Goal: Task Accomplishment & Management: Use online tool/utility

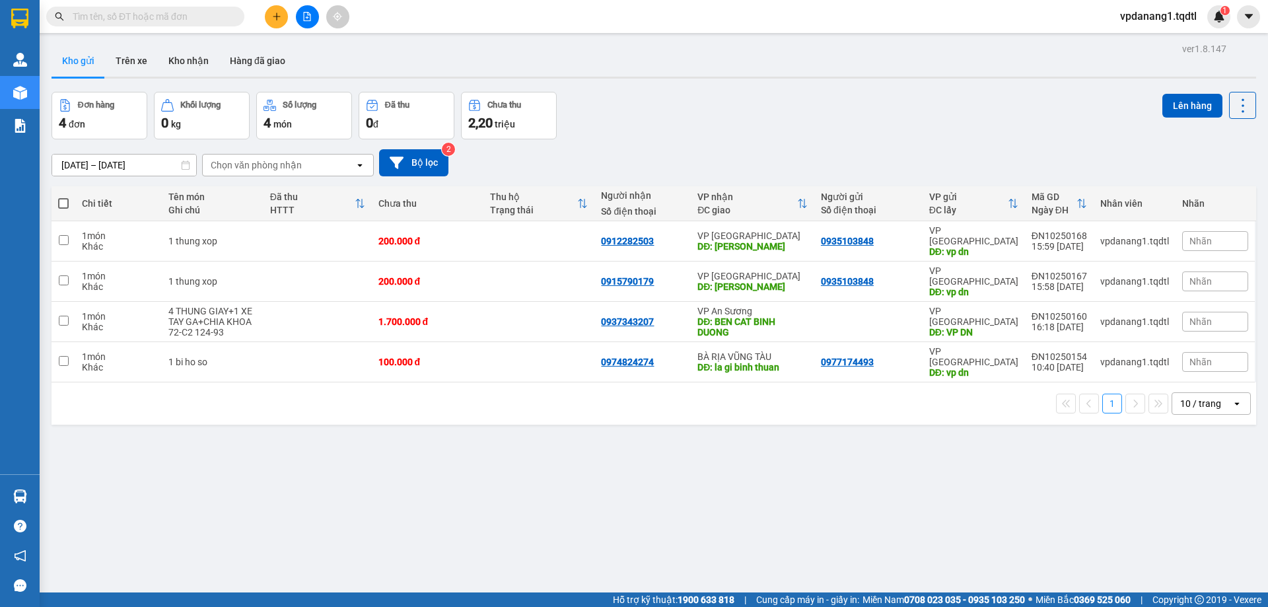
click at [316, 20] on button at bounding box center [307, 16] width 23 height 23
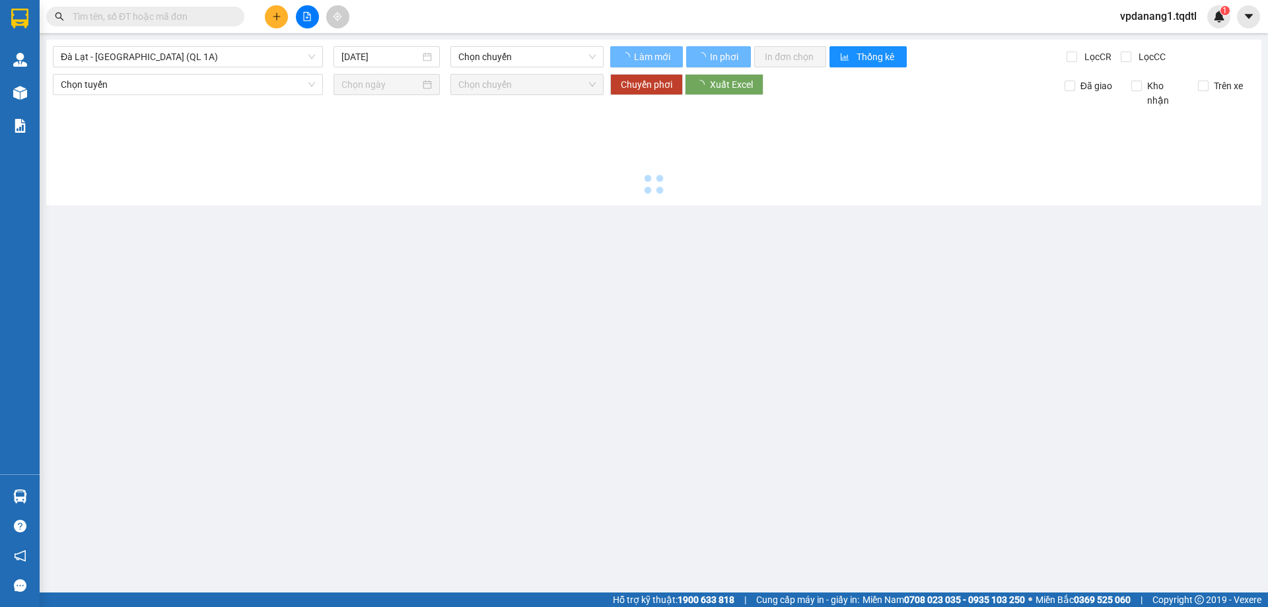
type input "14/10/2025"
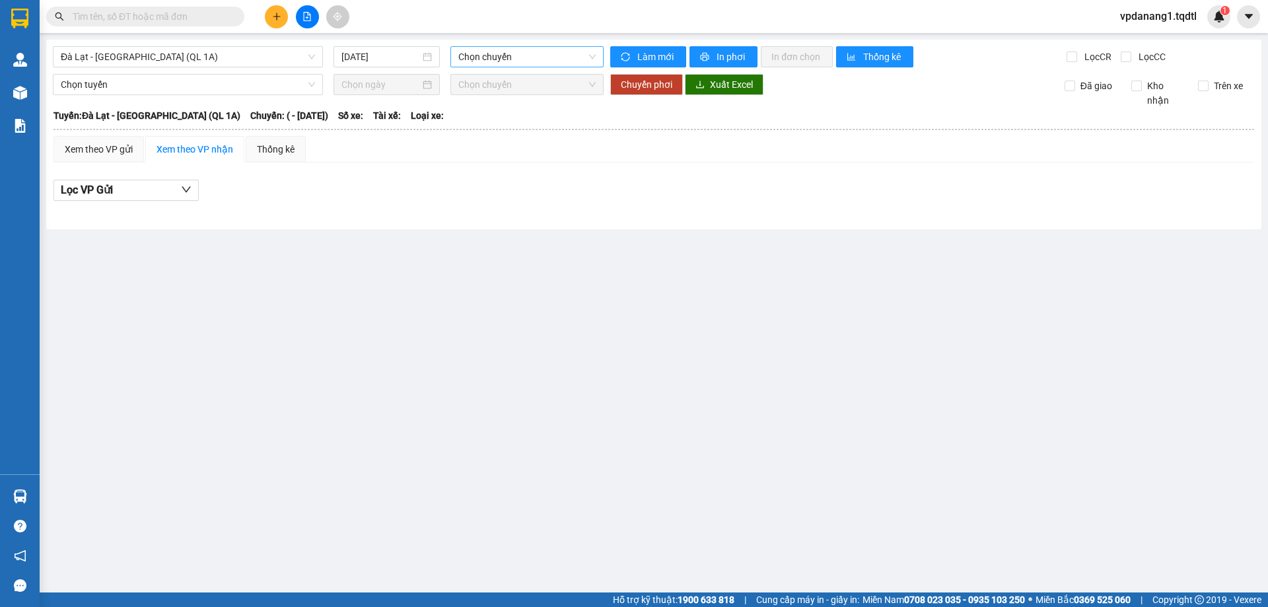
click at [472, 52] on span "Chọn chuyến" at bounding box center [526, 57] width 137 height 20
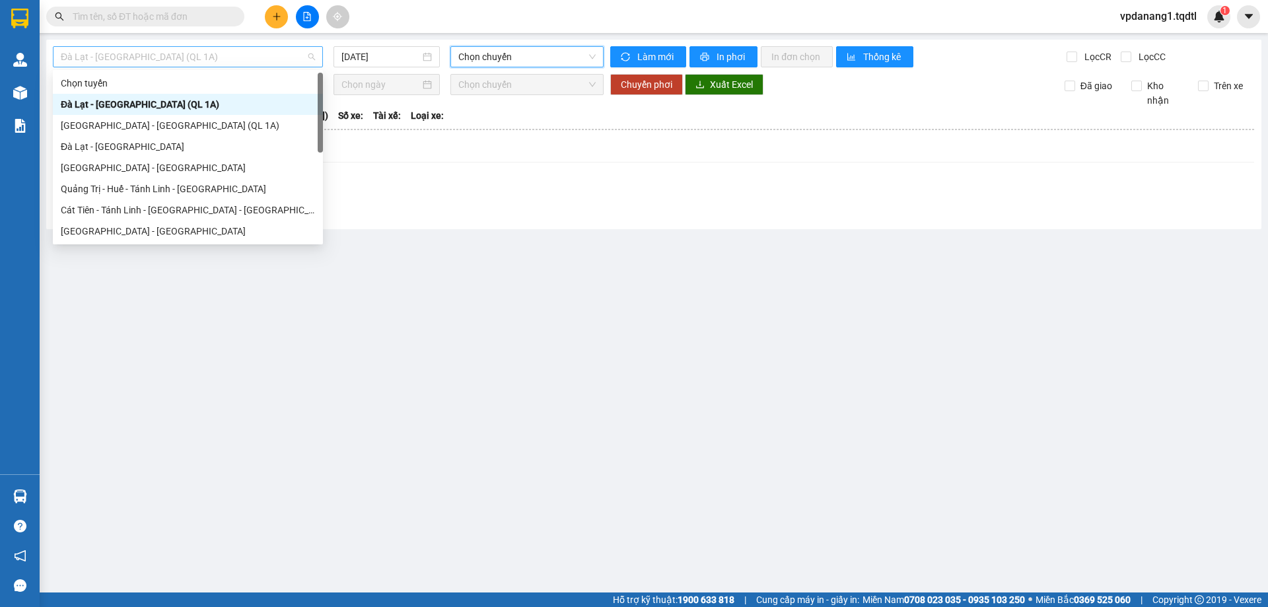
click at [323, 63] on div "Đà Lạt - Sài Gòn (QL 1A)" at bounding box center [188, 56] width 270 height 21
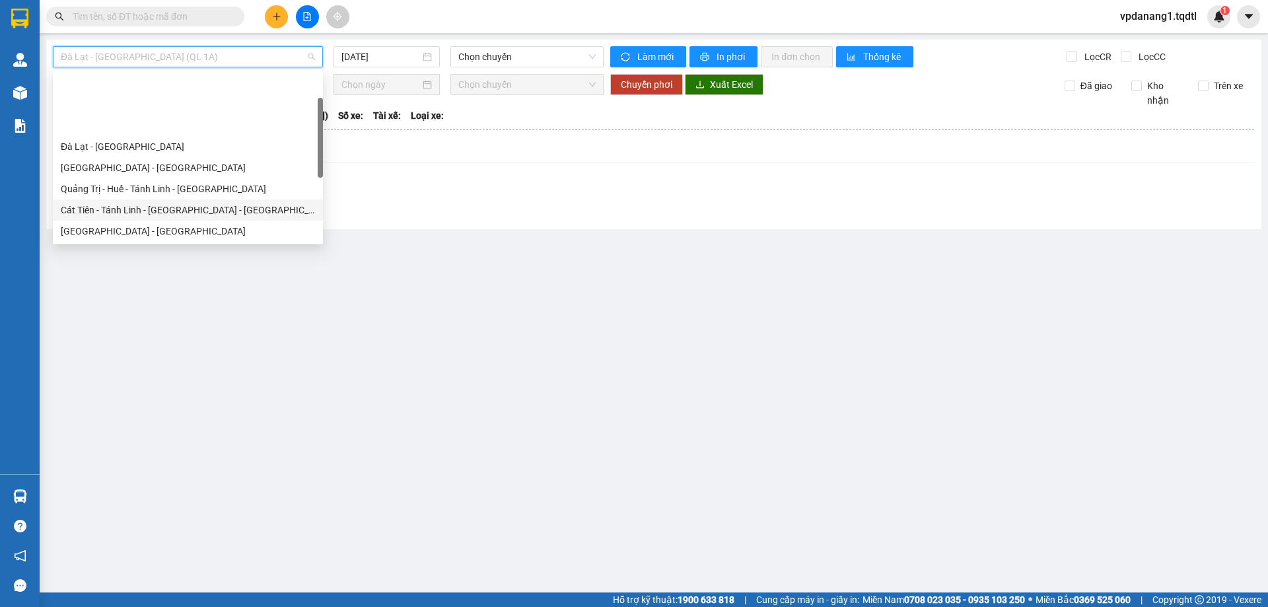
scroll to position [66, 0]
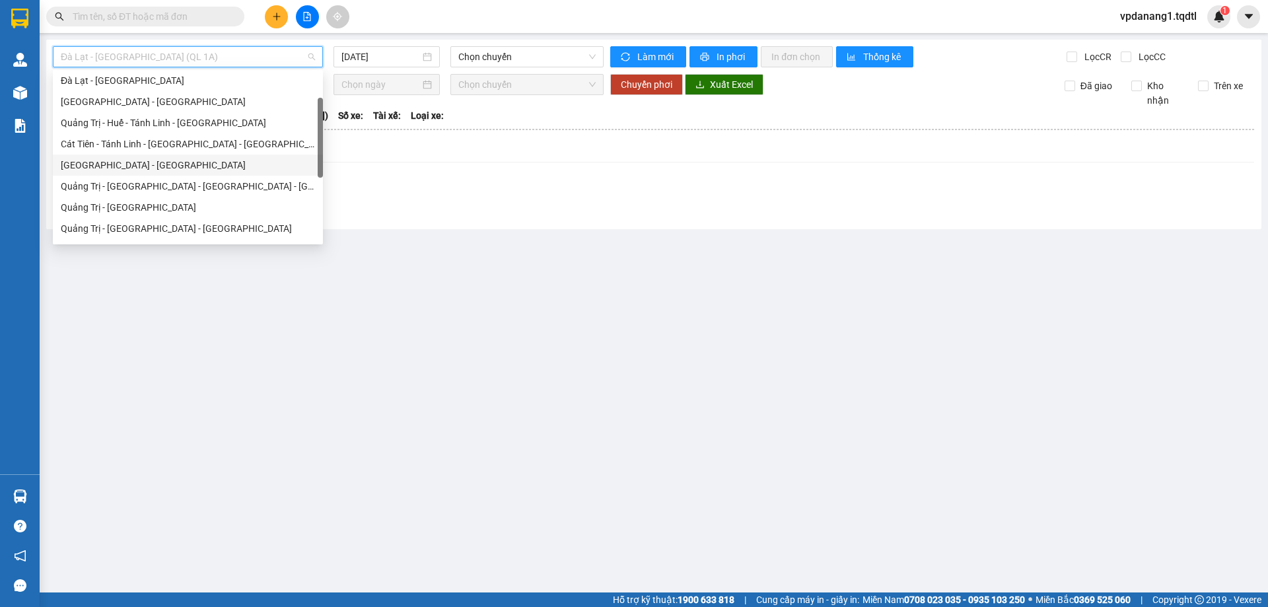
click at [225, 167] on div "Sài Gòn - Quảng Trị" at bounding box center [188, 165] width 254 height 15
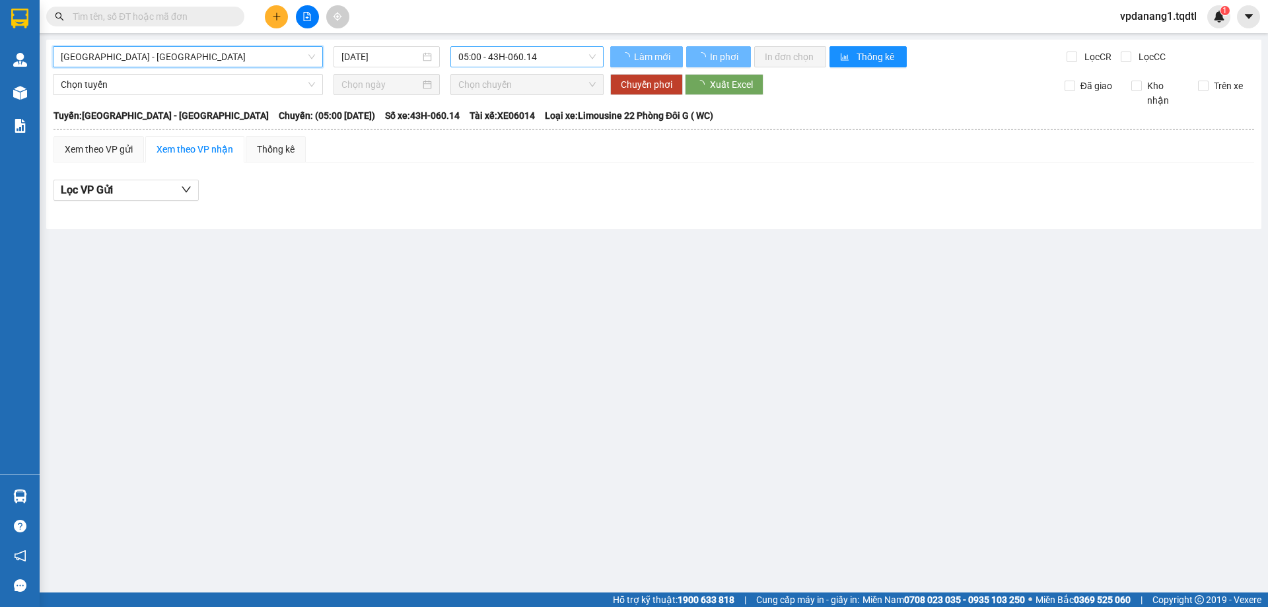
click at [553, 61] on span "05:00 - 43H-060.14" at bounding box center [526, 57] width 137 height 20
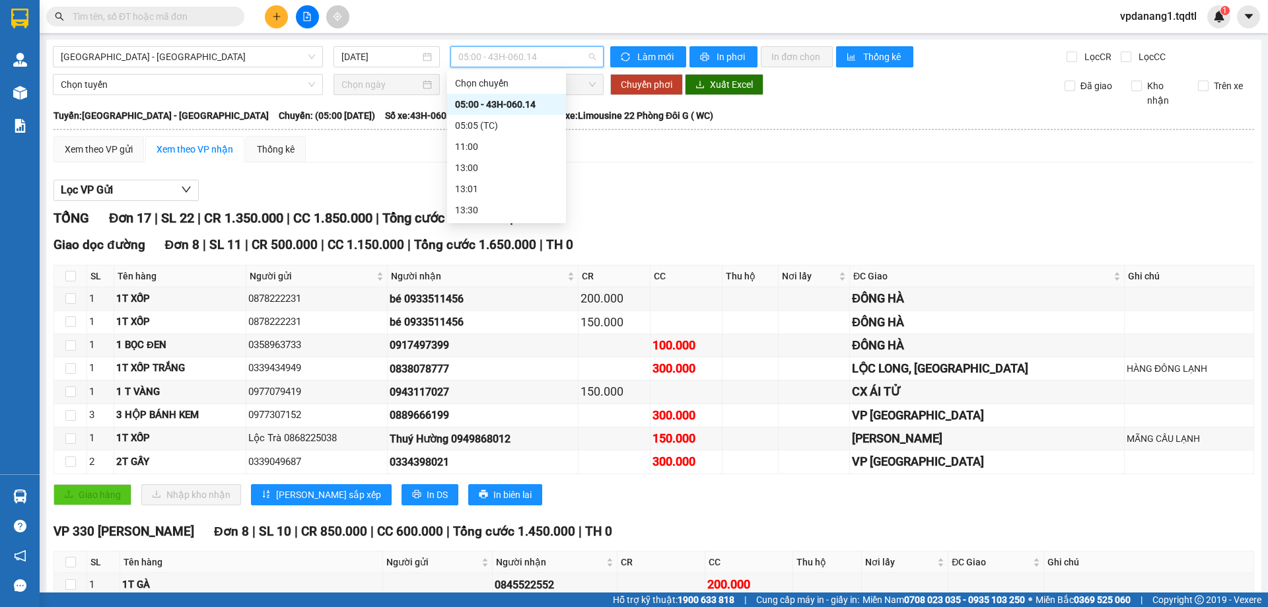
click at [531, 98] on div "05:00 - 43H-060.14" at bounding box center [506, 104] width 103 height 15
click at [384, 56] on input "14/10/2025" at bounding box center [380, 57] width 79 height 15
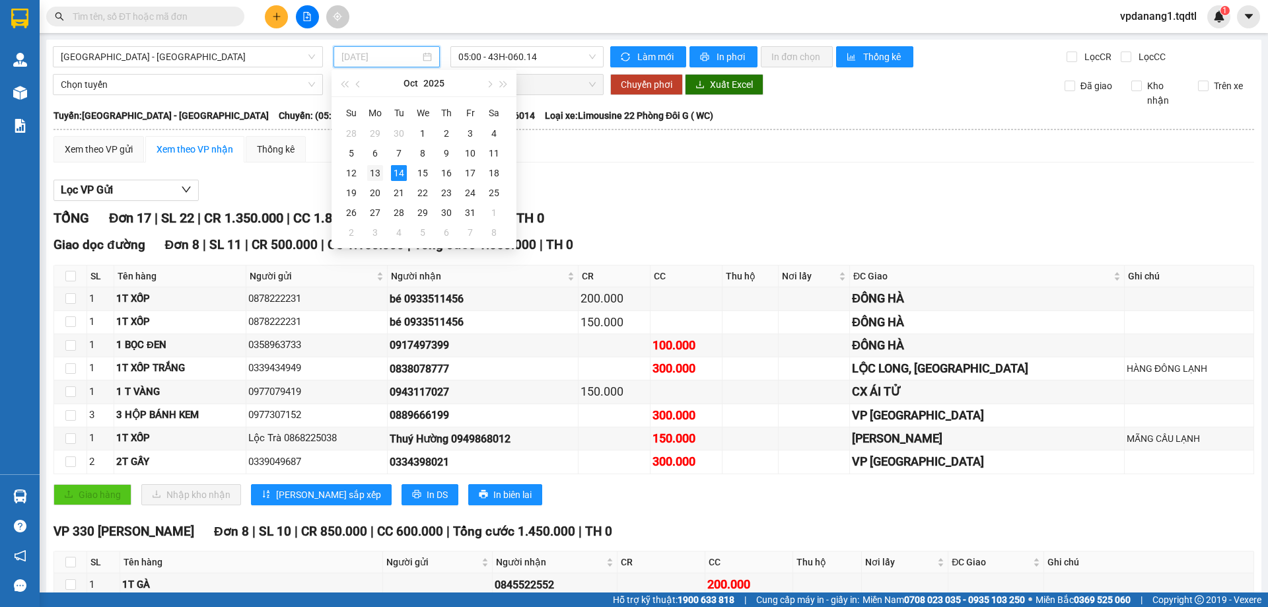
click at [382, 182] on td "13" at bounding box center [375, 173] width 24 height 20
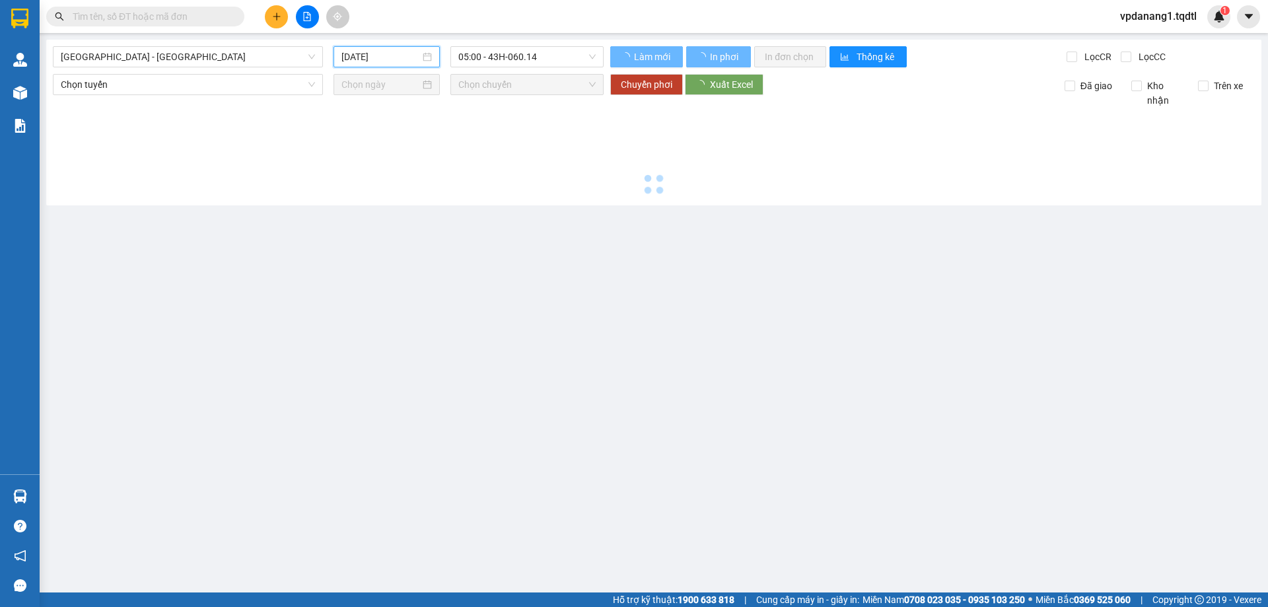
type input "13/10/2025"
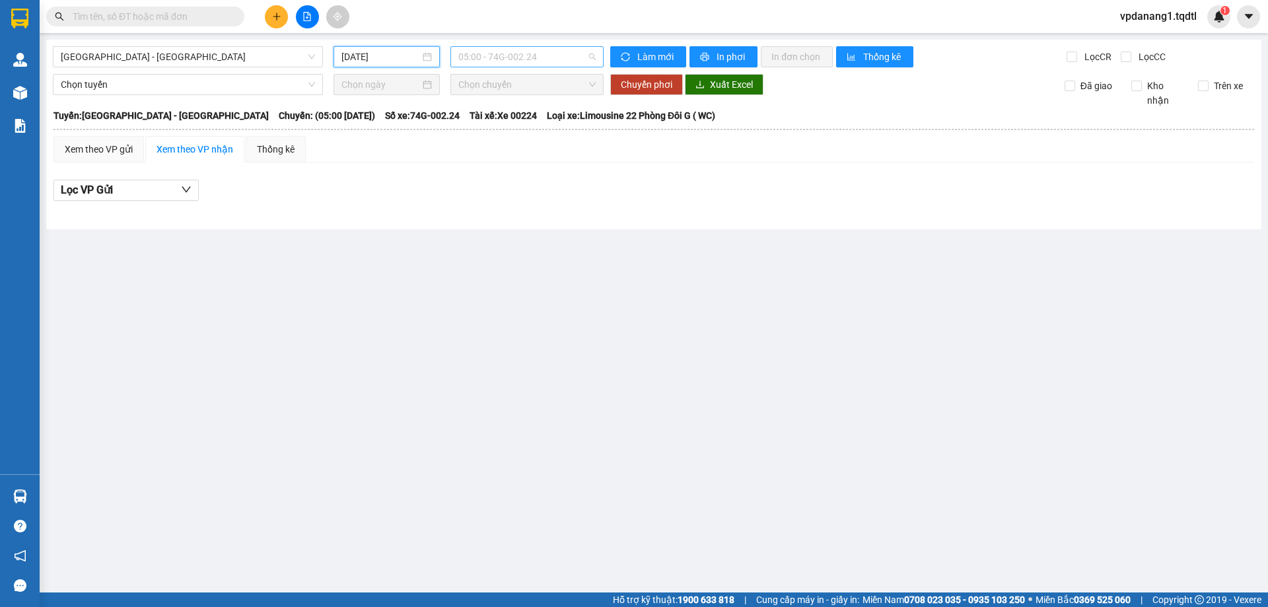
drag, startPoint x: 539, startPoint y: 57, endPoint x: 510, endPoint y: 81, distance: 37.1
click at [540, 57] on span "05:00 - 74G-002.24" at bounding box center [526, 57] width 137 height 20
click at [495, 130] on div "11:00 - 50H-358.94" at bounding box center [509, 125] width 103 height 15
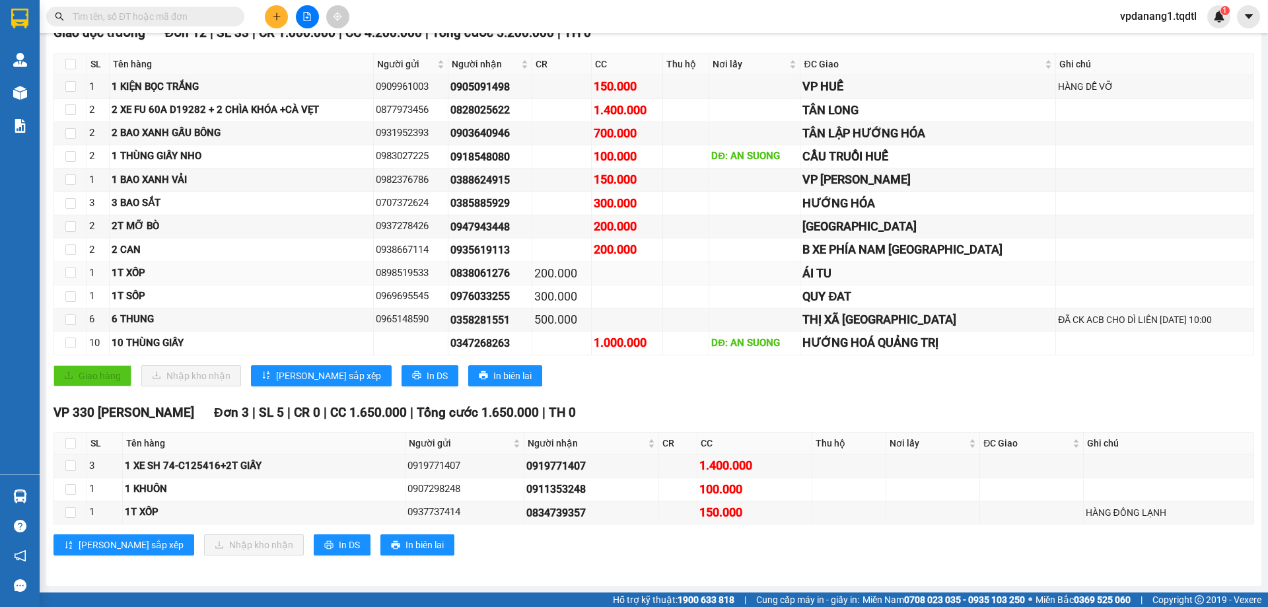
scroll to position [146, 0]
